Goal: Register for event/course

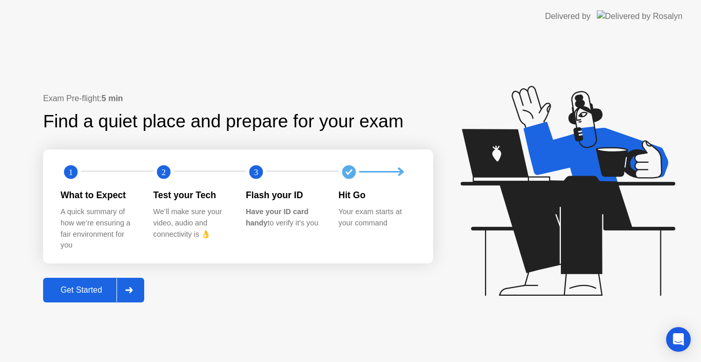
click at [62, 285] on div "Get Started" at bounding box center [81, 289] width 70 height 9
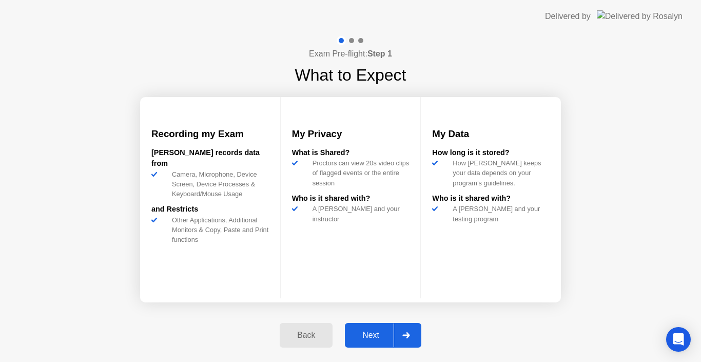
click at [384, 338] on div "Next" at bounding box center [371, 334] width 46 height 9
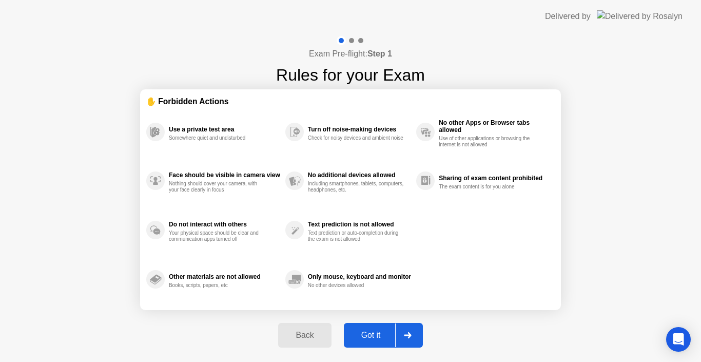
click at [384, 338] on div "Got it" at bounding box center [371, 334] width 48 height 9
select select "Available cameras"
select select "Available speakers"
select select "Available microphones"
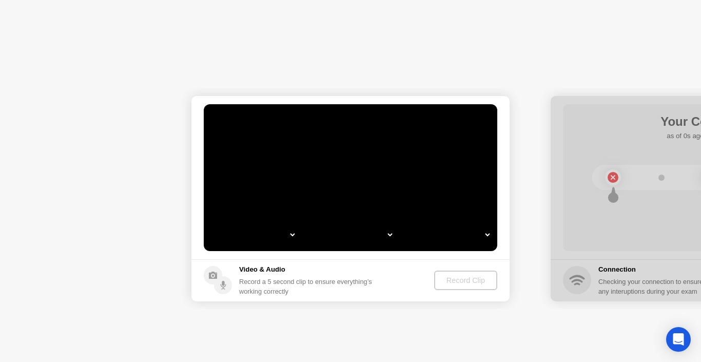
select select "*"
select select "**********"
select select "*******"
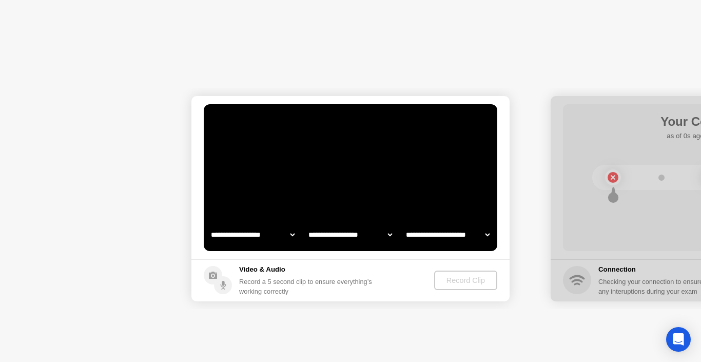
select select "*******"
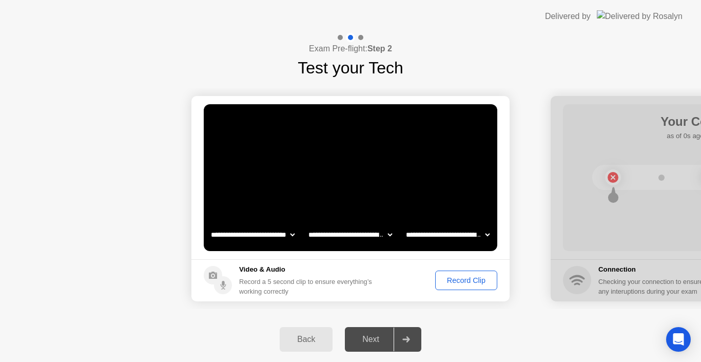
click at [453, 279] on div "Record Clip" at bounding box center [466, 280] width 55 height 8
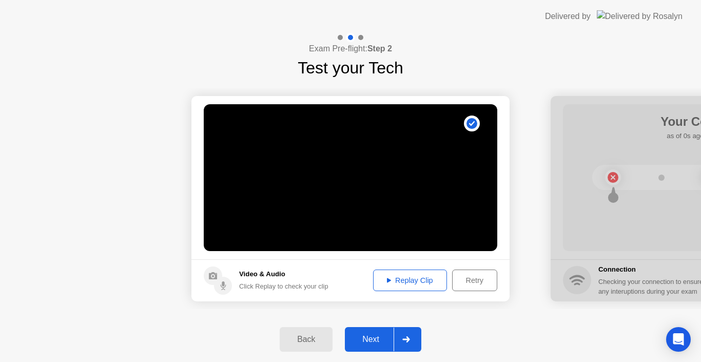
click at [374, 343] on div "Next" at bounding box center [371, 339] width 46 height 9
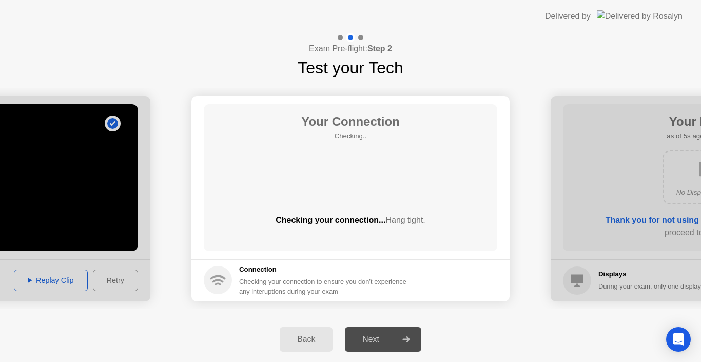
click at [311, 335] on div "Back" at bounding box center [306, 339] width 47 height 9
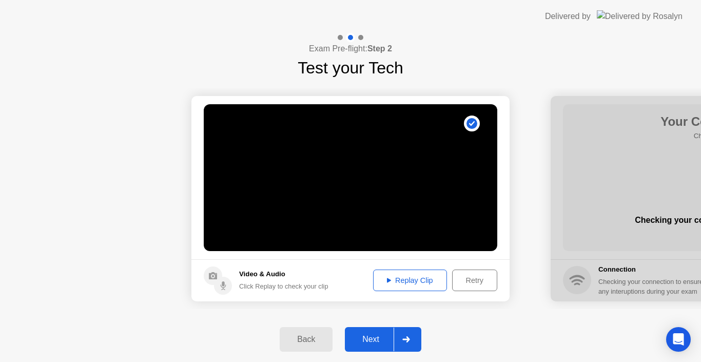
click at [389, 278] on icon at bounding box center [389, 280] width 4 height 5
click at [375, 338] on div "Next" at bounding box center [371, 339] width 46 height 9
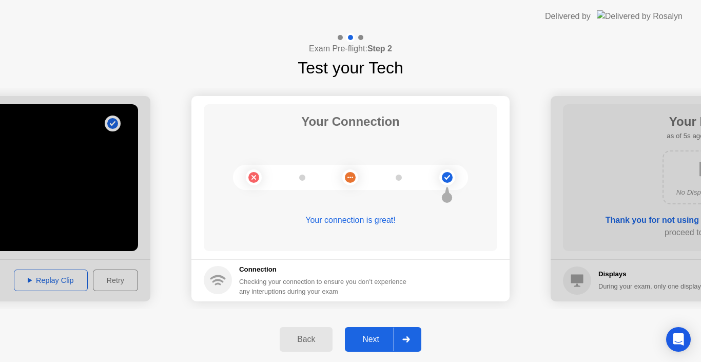
click at [375, 338] on div "Next" at bounding box center [371, 339] width 46 height 9
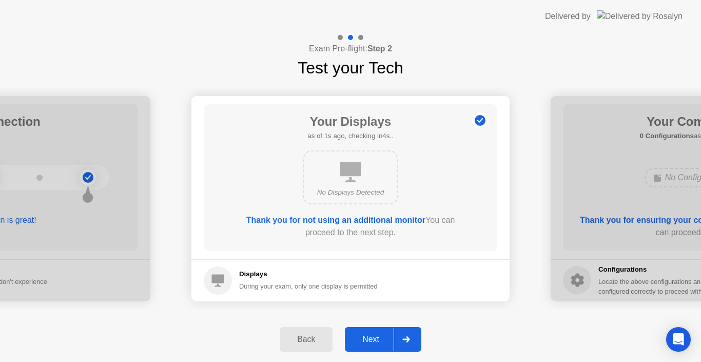
click at [375, 338] on div "Next" at bounding box center [371, 339] width 46 height 9
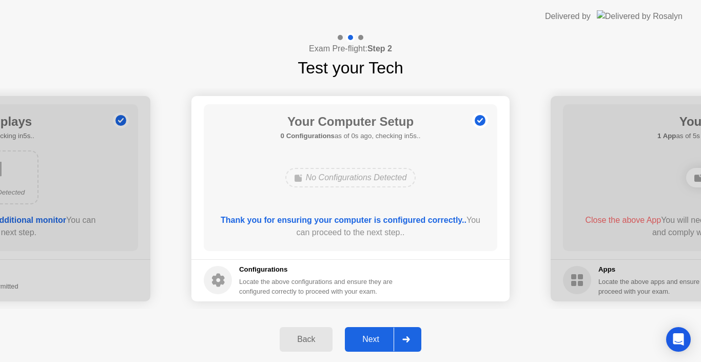
click at [375, 338] on div "Next" at bounding box center [371, 339] width 46 height 9
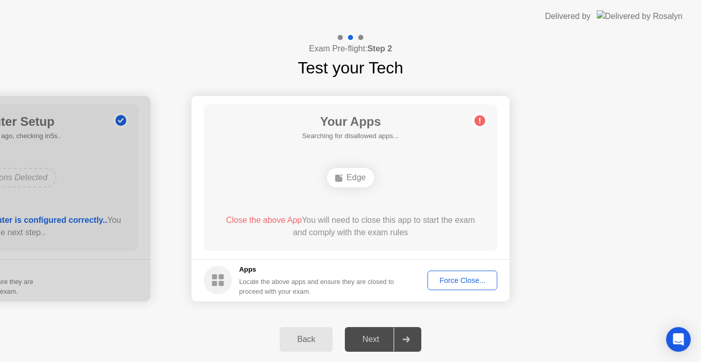
click at [460, 278] on div "Force Close..." at bounding box center [462, 280] width 63 height 8
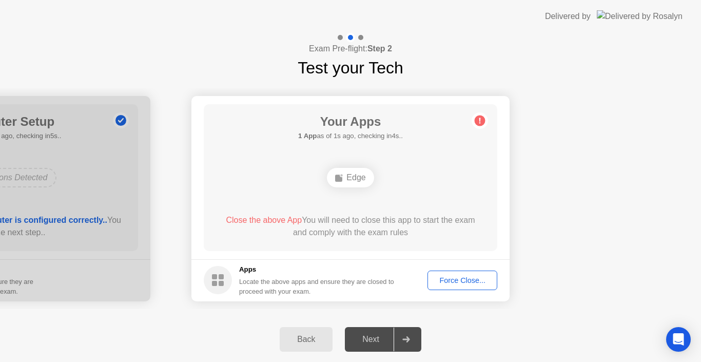
click at [464, 284] on div "Force Close..." at bounding box center [462, 280] width 63 height 8
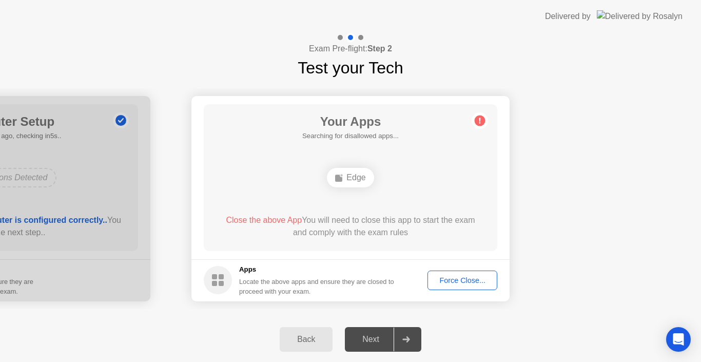
click at [372, 344] on div "Next" at bounding box center [371, 339] width 46 height 9
click at [470, 280] on div "Force Close..." at bounding box center [462, 280] width 63 height 8
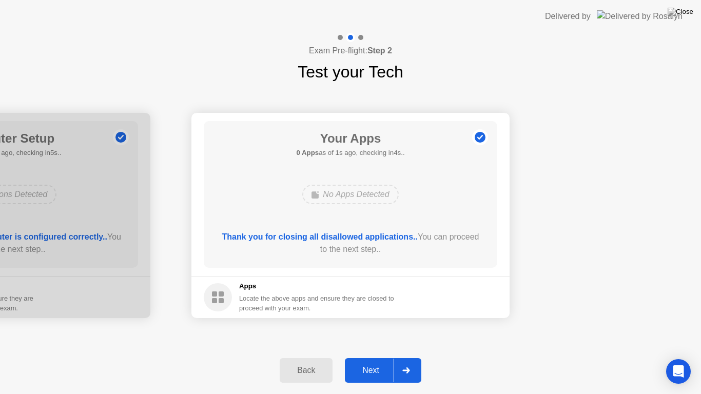
click at [367, 361] on button "Next" at bounding box center [383, 370] width 76 height 25
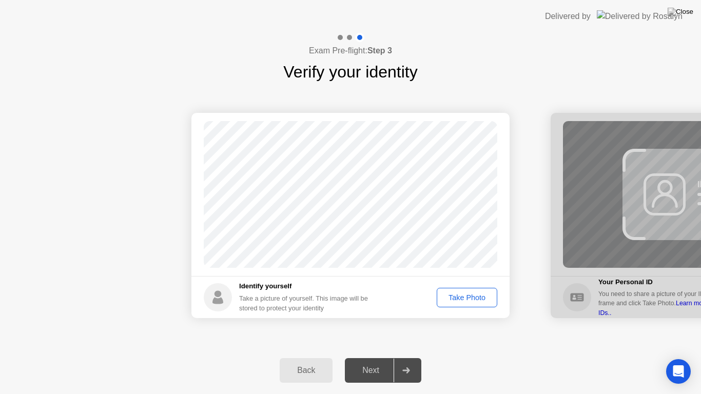
click at [472, 297] on div "Take Photo" at bounding box center [466, 298] width 53 height 8
click at [374, 361] on div "Next" at bounding box center [371, 370] width 46 height 9
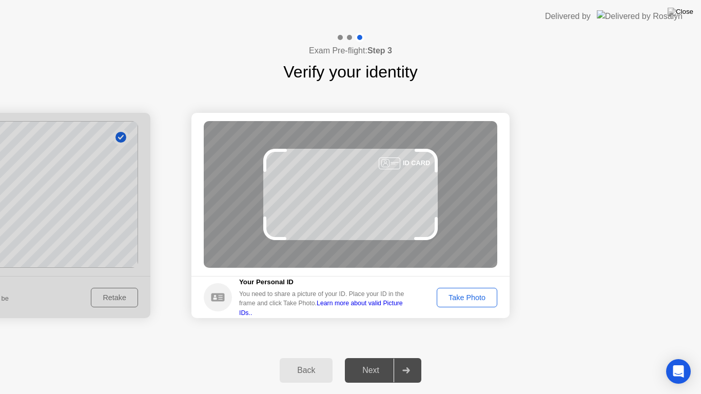
click at [463, 298] on div "Take Photo" at bounding box center [466, 298] width 53 height 8
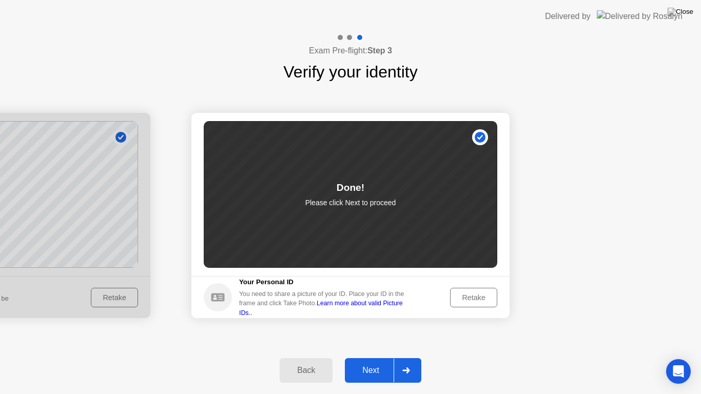
click at [377, 361] on div "Next" at bounding box center [371, 370] width 46 height 9
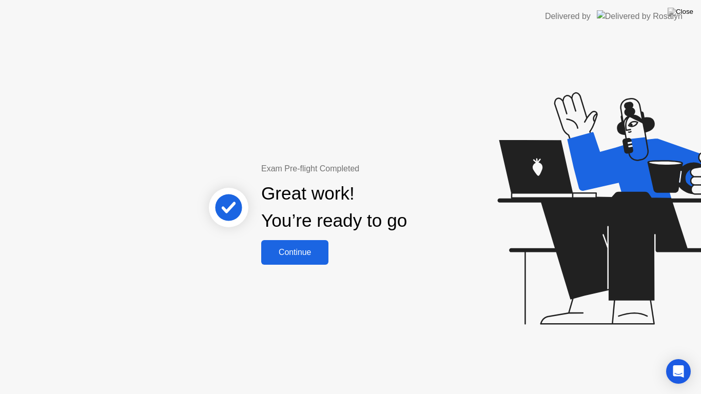
click at [296, 250] on div "Continue" at bounding box center [294, 252] width 61 height 9
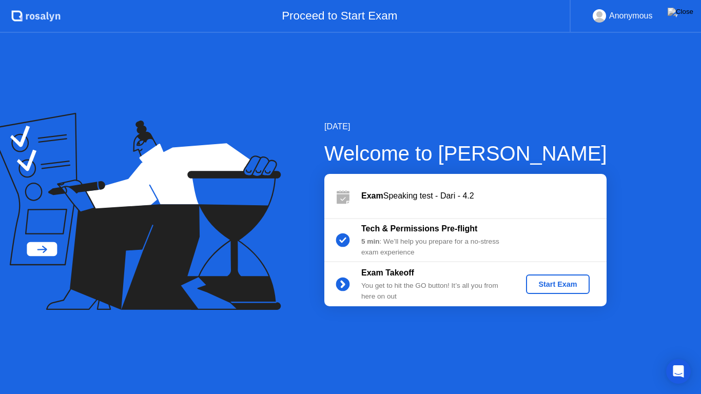
click at [567, 283] on div "Start Exam" at bounding box center [557, 284] width 55 height 8
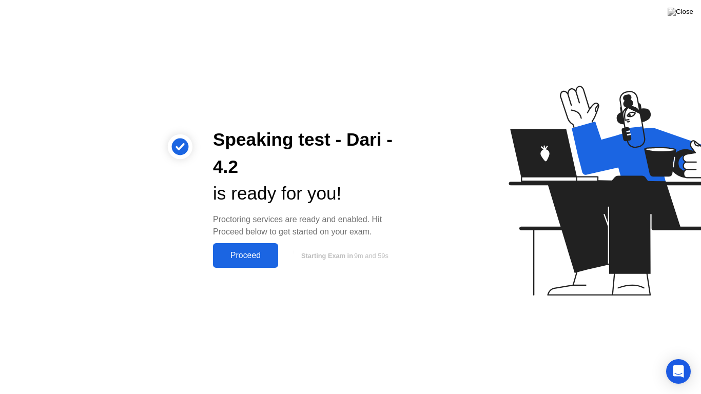
click at [243, 252] on div "Proceed" at bounding box center [245, 255] width 59 height 9
